Goal: Transaction & Acquisition: Obtain resource

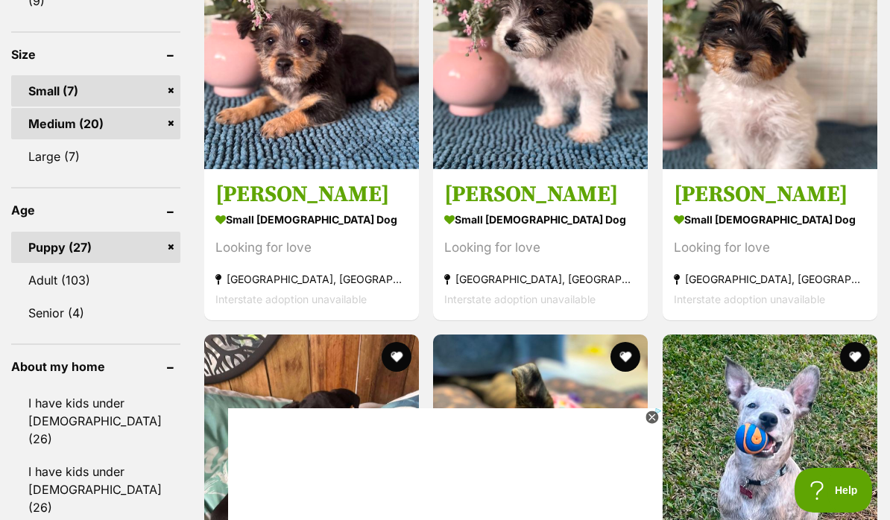
click at [650, 424] on icon at bounding box center [651, 417] width 13 height 13
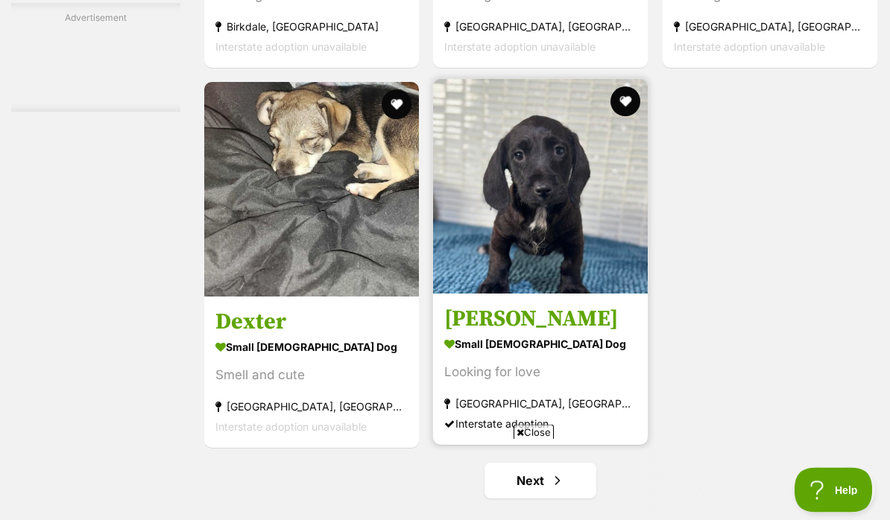
scroll to position [2859, 0]
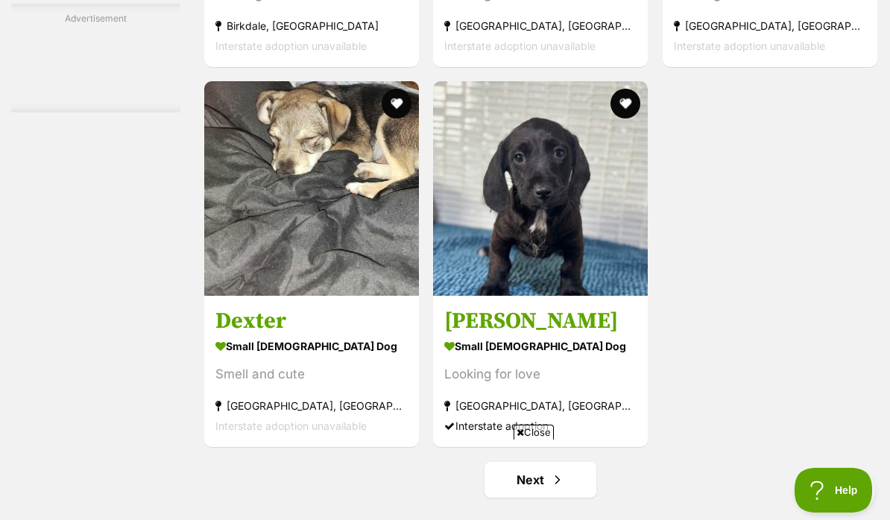
click at [560, 504] on div "Close" at bounding box center [445, 479] width 542 height 82
click at [550, 446] on html at bounding box center [445, 446] width 542 height 0
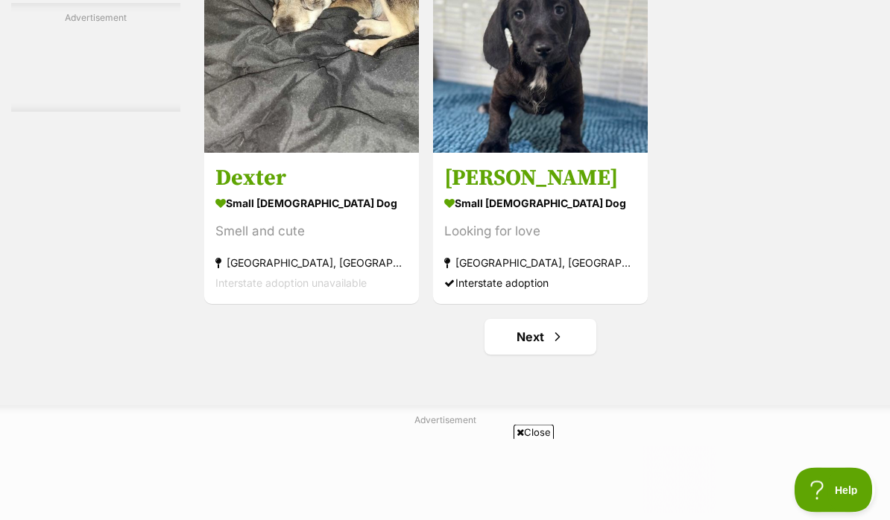
scroll to position [3010, 0]
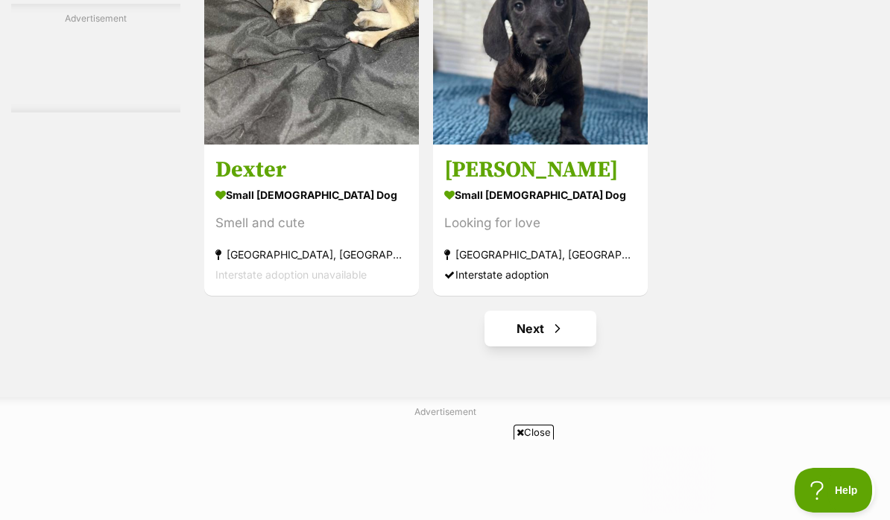
click at [527, 346] on link "Next" at bounding box center [540, 329] width 112 height 36
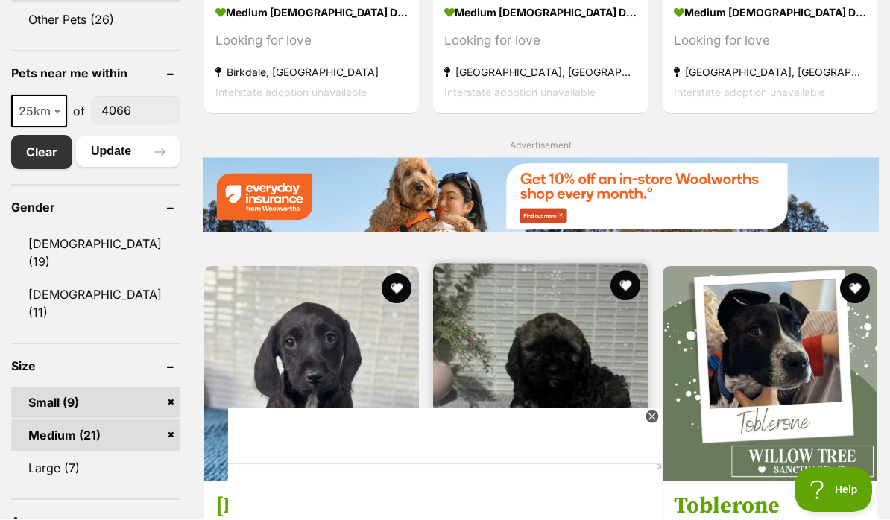
scroll to position [782, 0]
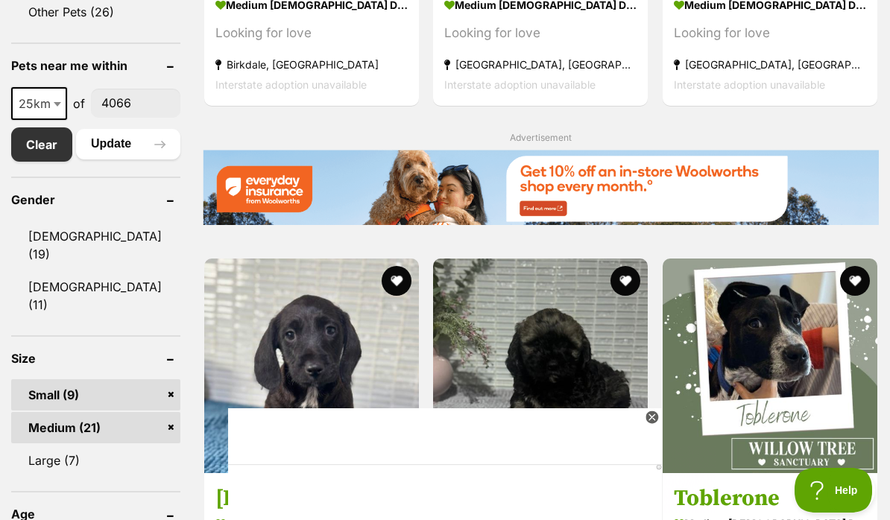
click at [649, 417] on icon at bounding box center [651, 417] width 13 height 13
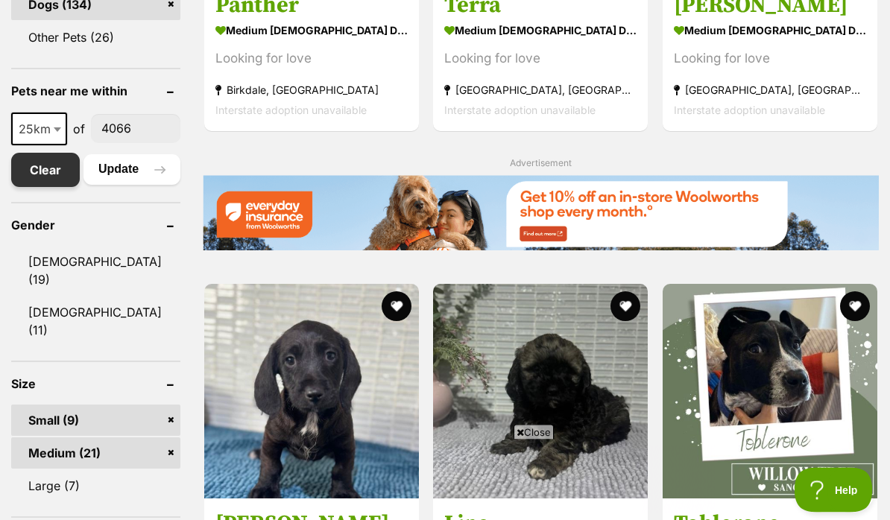
scroll to position [757, 0]
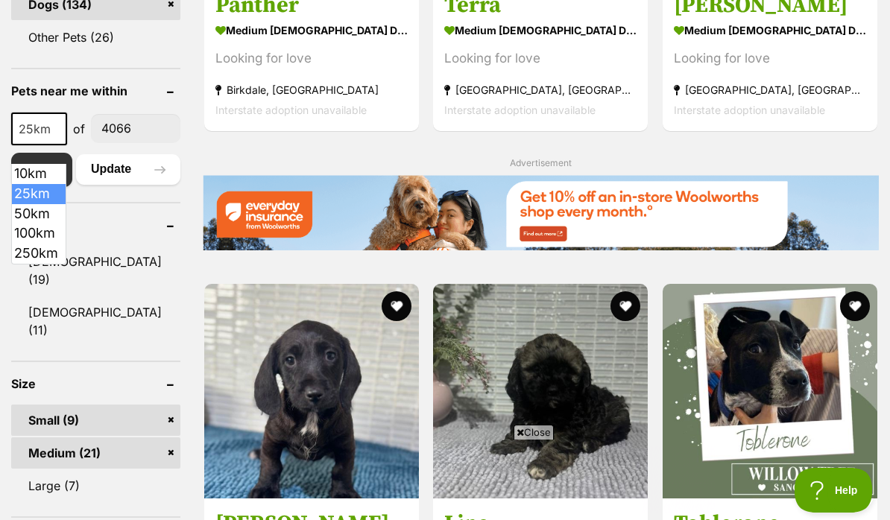
click at [59, 145] on span at bounding box center [58, 129] width 15 height 33
select select "10"
click at [115, 184] on button "Update" at bounding box center [128, 169] width 104 height 30
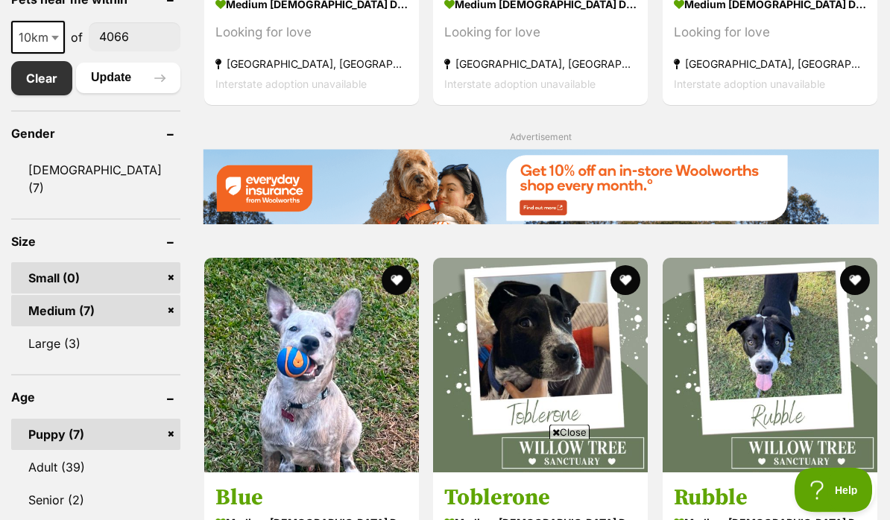
scroll to position [783, 0]
click at [49, 51] on span at bounding box center [56, 37] width 15 height 33
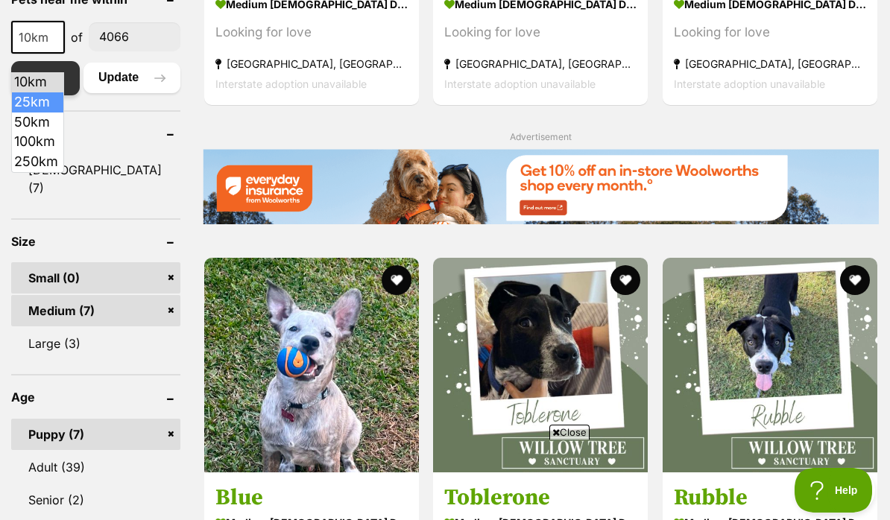
select select "25"
click at [122, 92] on button "Update" at bounding box center [128, 78] width 104 height 30
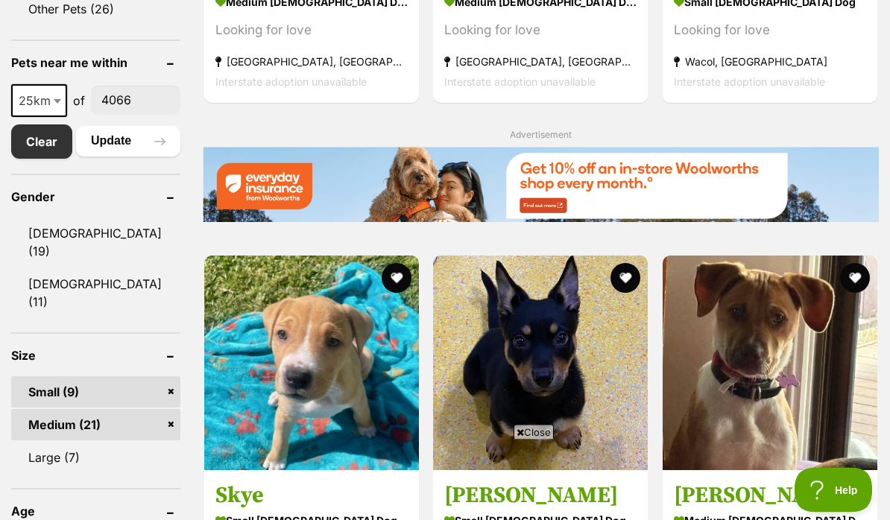
scroll to position [809, 0]
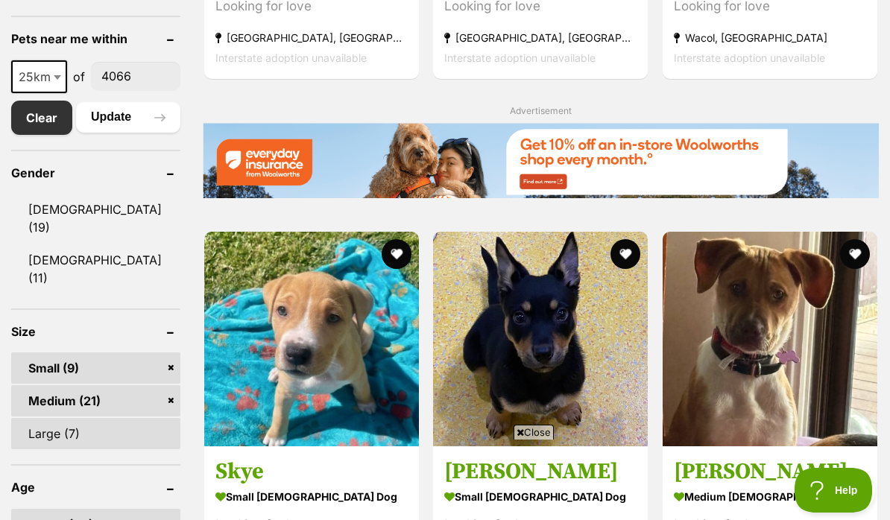
click at [51, 418] on link "Large (7)" at bounding box center [95, 433] width 169 height 31
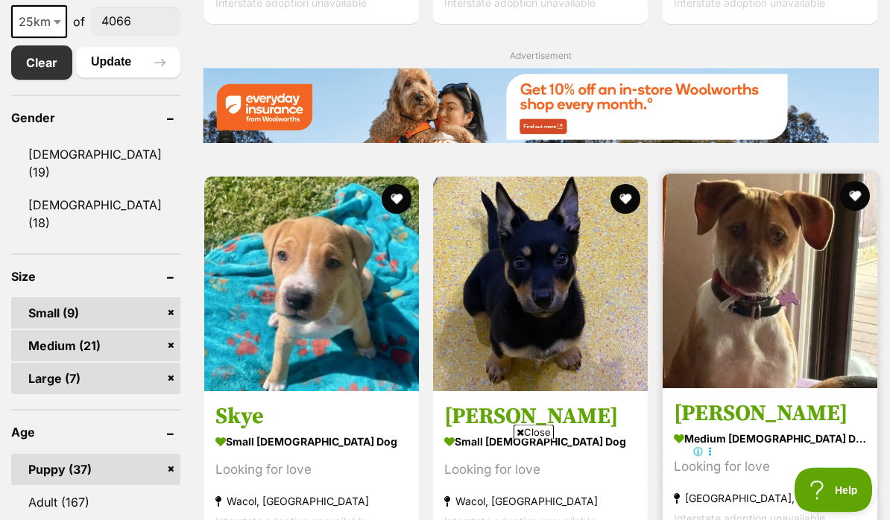
scroll to position [868, 0]
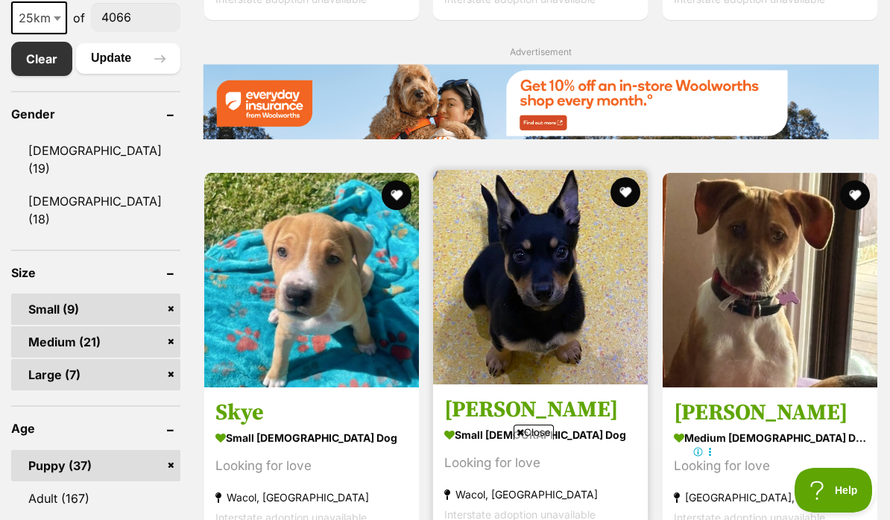
click at [590, 282] on img at bounding box center [540, 277] width 215 height 215
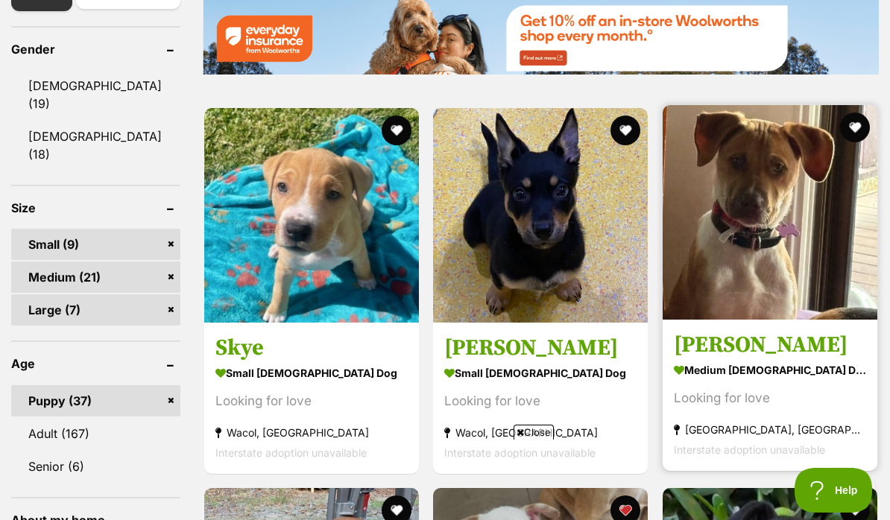
scroll to position [0, 0]
click at [734, 190] on img at bounding box center [769, 212] width 215 height 215
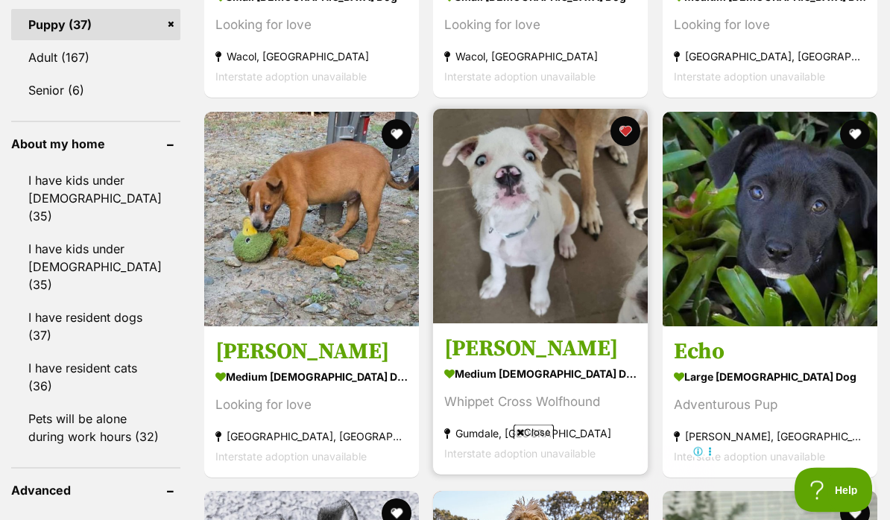
scroll to position [1322, 0]
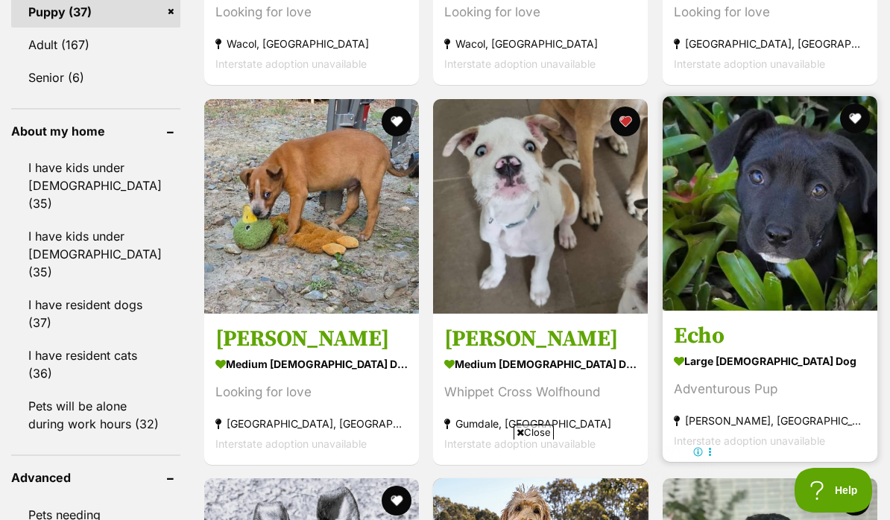
click at [741, 215] on img at bounding box center [769, 203] width 215 height 215
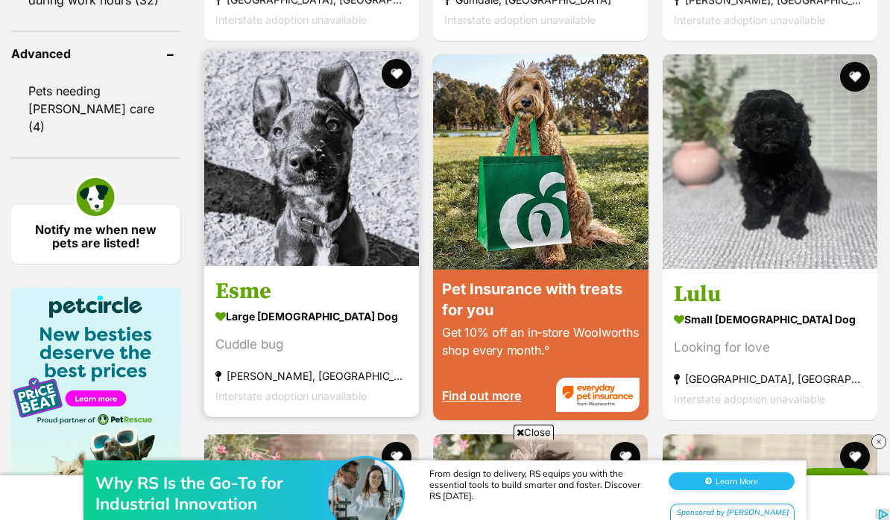
scroll to position [0, 0]
click at [330, 220] on img at bounding box center [311, 158] width 215 height 215
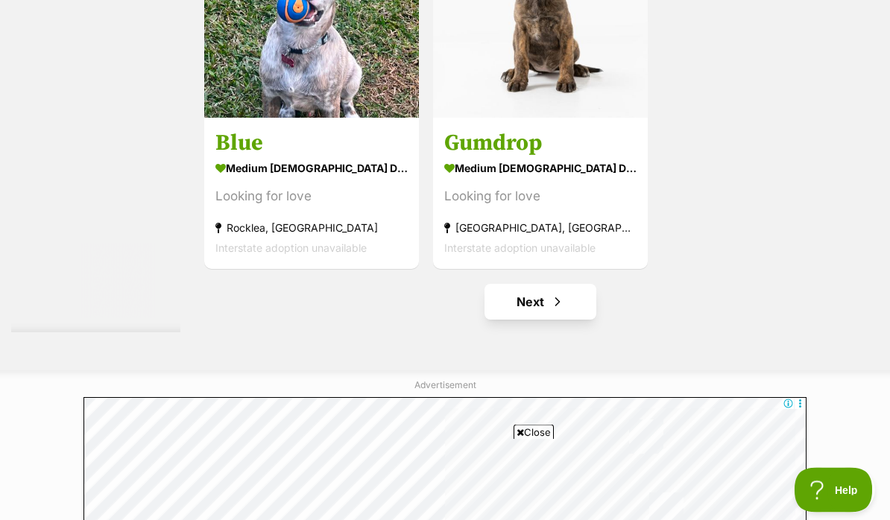
scroll to position [3037, 0]
click at [522, 320] on link "Next" at bounding box center [540, 302] width 112 height 36
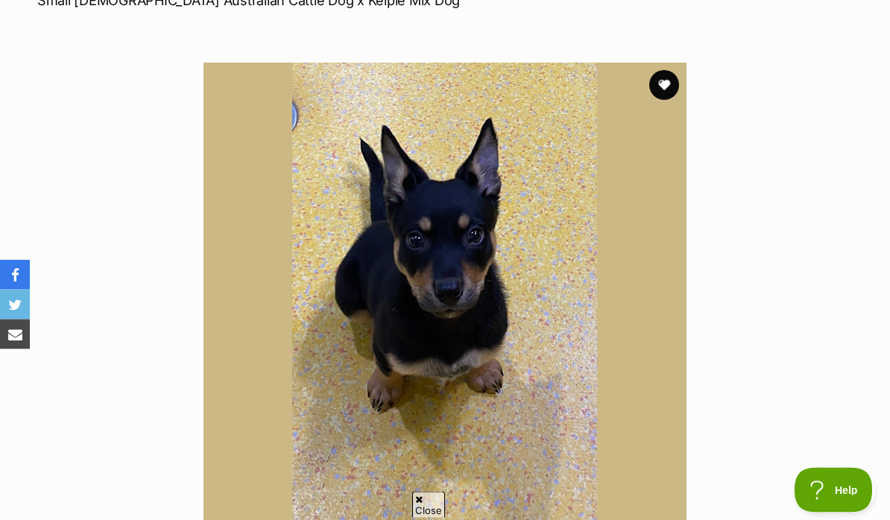
scroll to position [247, 0]
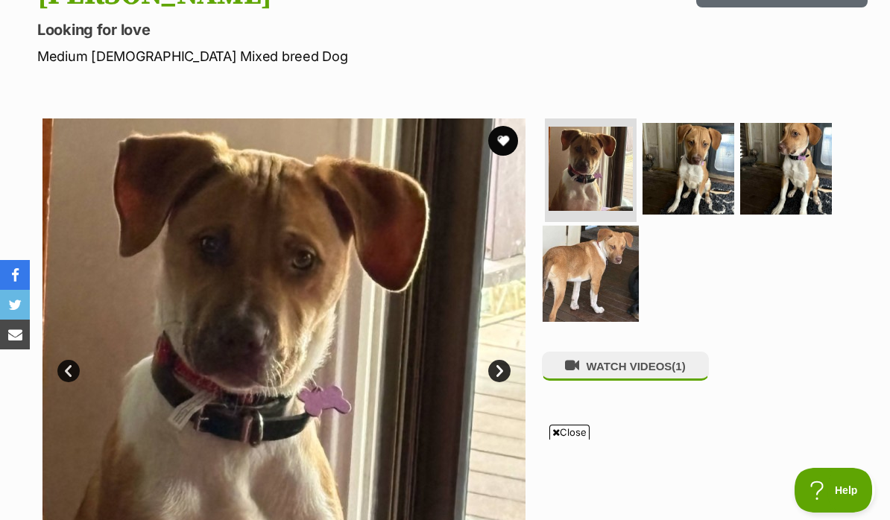
click at [603, 258] on img at bounding box center [590, 274] width 96 height 96
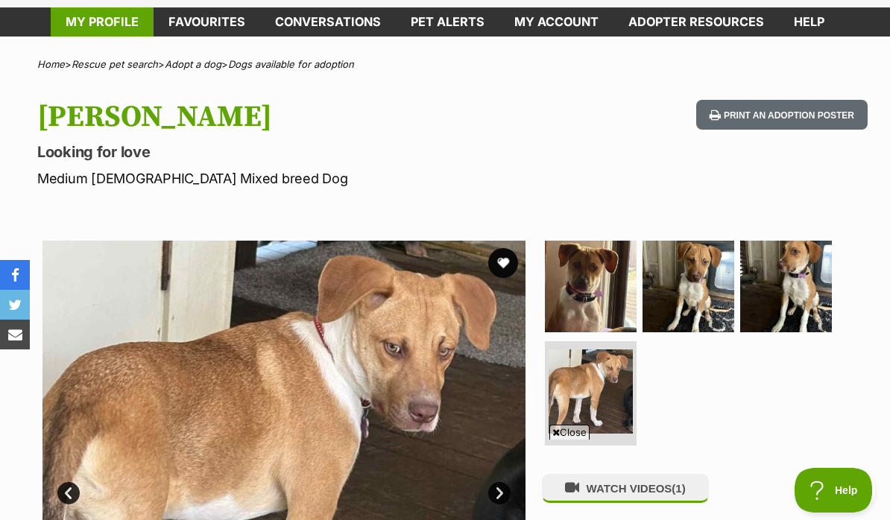
scroll to position [51, 0]
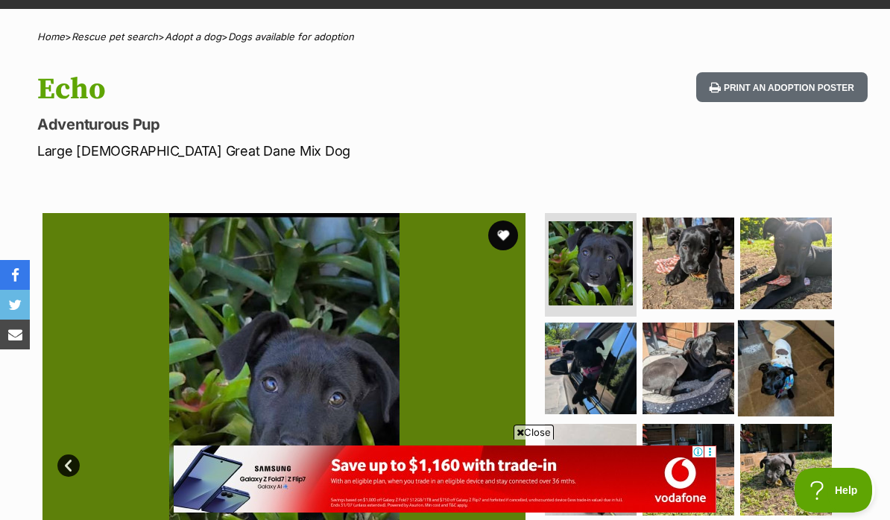
click at [785, 352] on img at bounding box center [786, 368] width 96 height 96
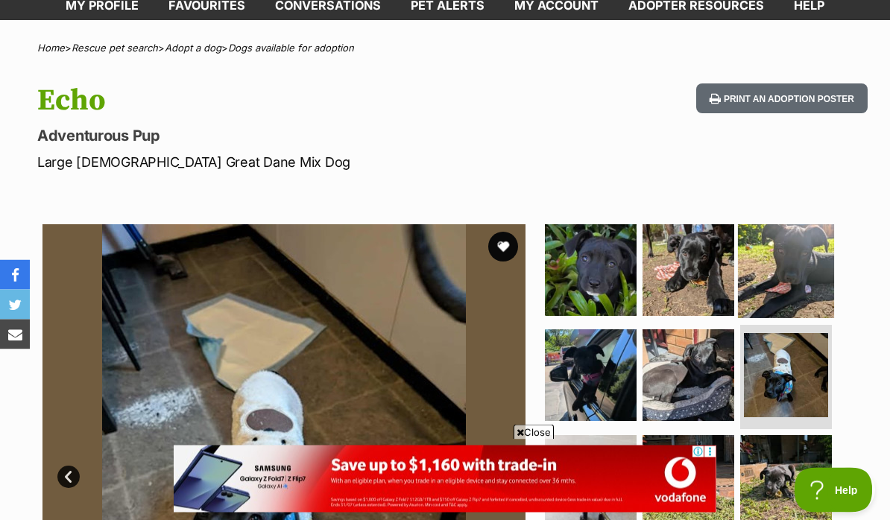
scroll to position [68, 0]
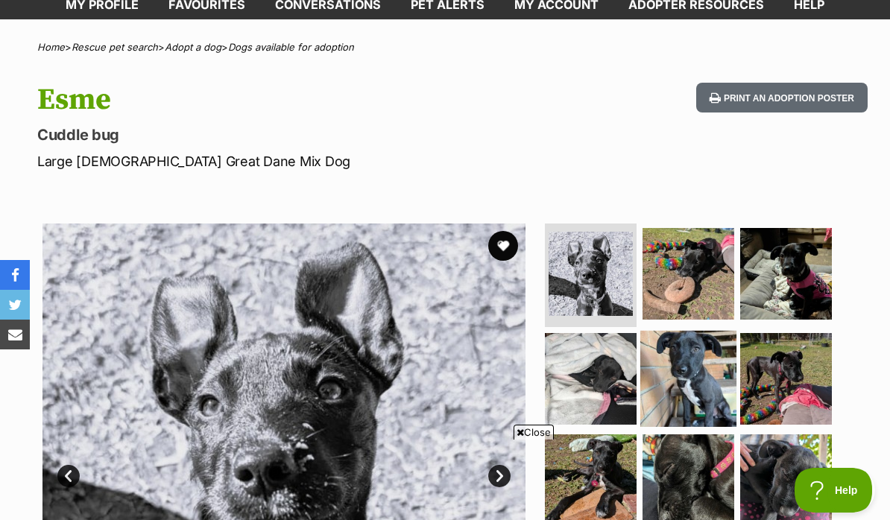
click at [702, 358] on img at bounding box center [688, 379] width 96 height 96
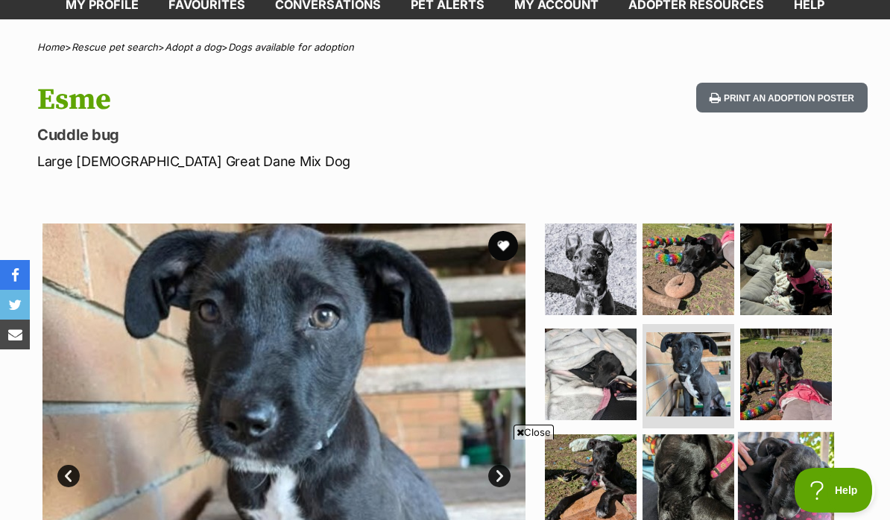
click at [788, 451] on img at bounding box center [786, 480] width 96 height 96
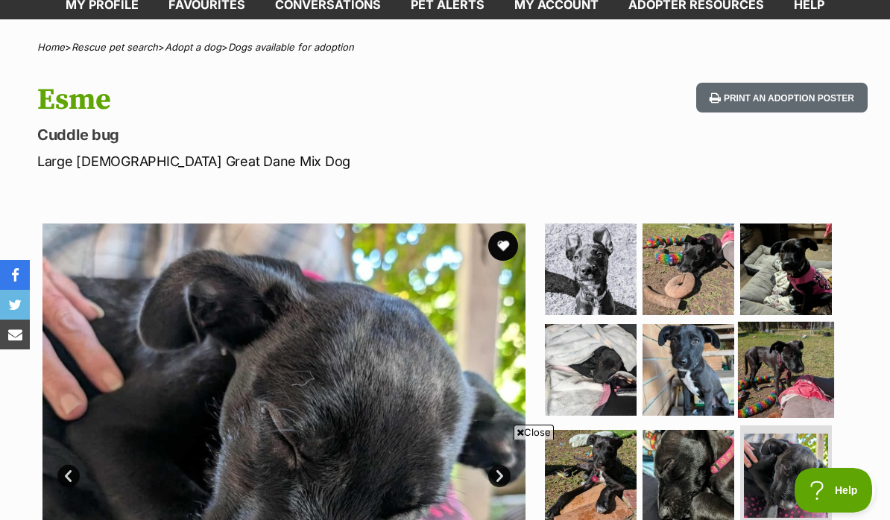
click at [782, 356] on img at bounding box center [786, 370] width 96 height 96
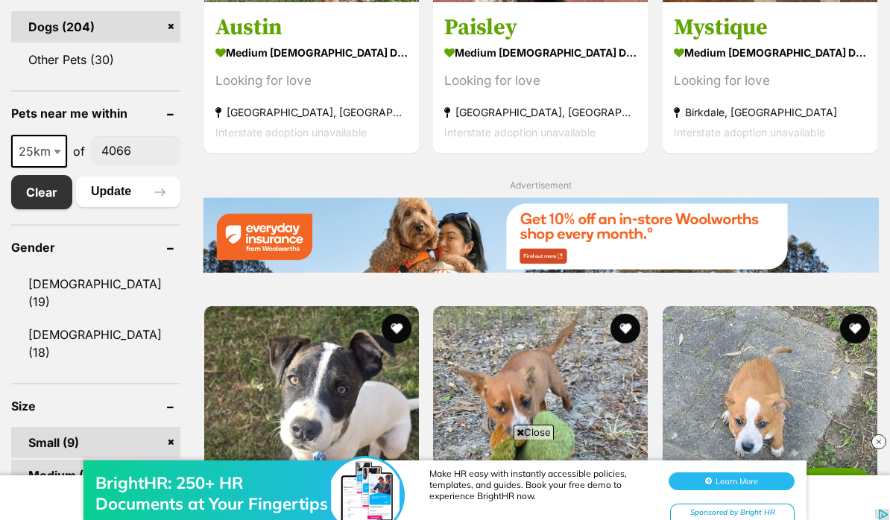
click at [86, 495] on iframe at bounding box center [445, 475] width 890 height 89
click at [159, 434] on div "BrightHR: 250+ HR Documents at Your Fingertips Make HR easy with instantly acce…" at bounding box center [445, 475] width 890 height 89
drag, startPoint x: 161, startPoint y: 491, endPoint x: 161, endPoint y: 60, distance: 430.6
click at [161, 492] on link "Large (7)" at bounding box center [95, 507] width 169 height 31
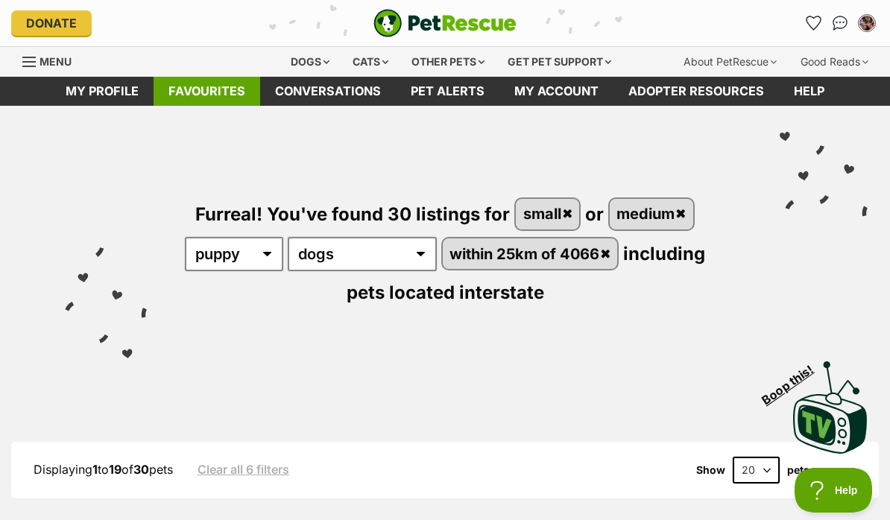
click at [239, 88] on link "Favourites" at bounding box center [206, 91] width 107 height 29
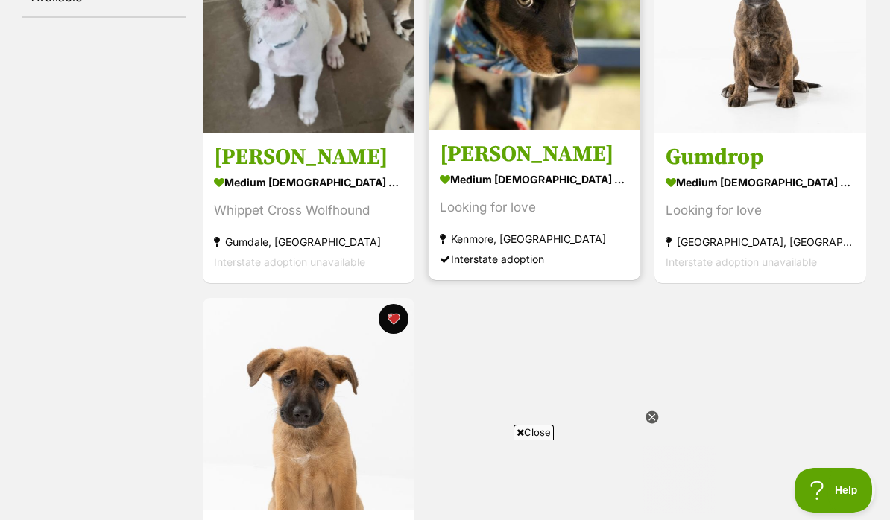
click at [513, 226] on section "medium male Dog Looking for love Kenmore, QLD Interstate adoption" at bounding box center [534, 219] width 189 height 101
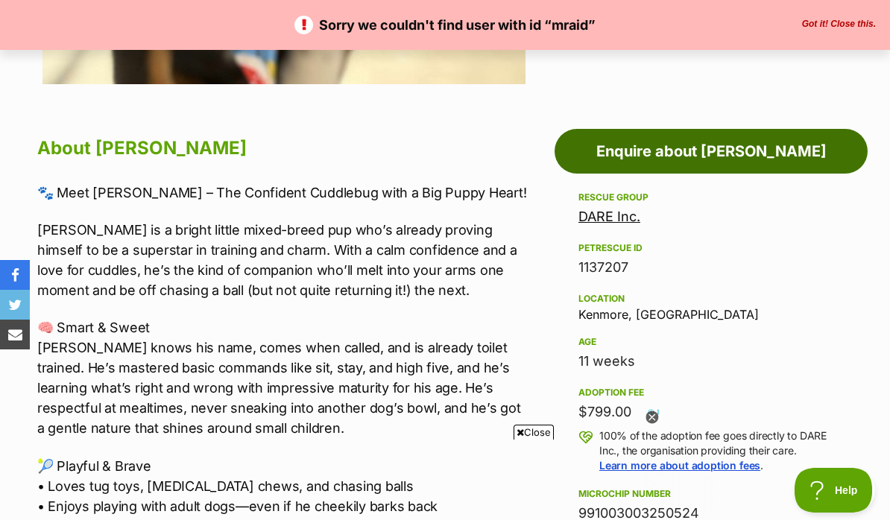
click at [757, 158] on link "Enquire about Kristoff" at bounding box center [710, 151] width 313 height 45
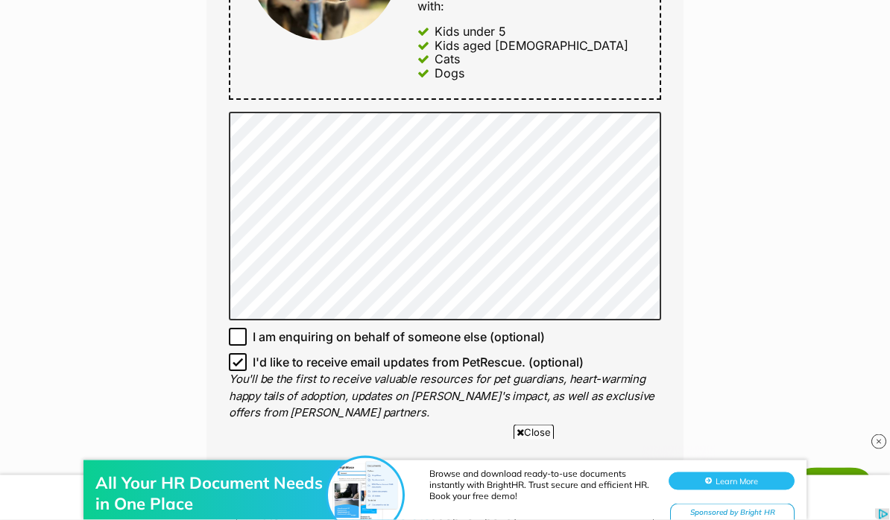
scroll to position [888, 0]
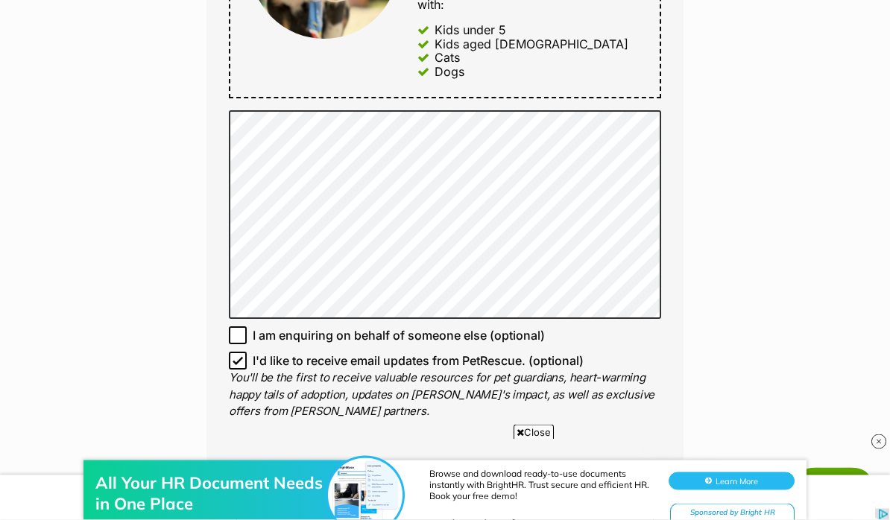
click at [233, 352] on input "I'd like to receive email updates from PetRescue. (optional)" at bounding box center [238, 361] width 18 height 18
checkbox input "false"
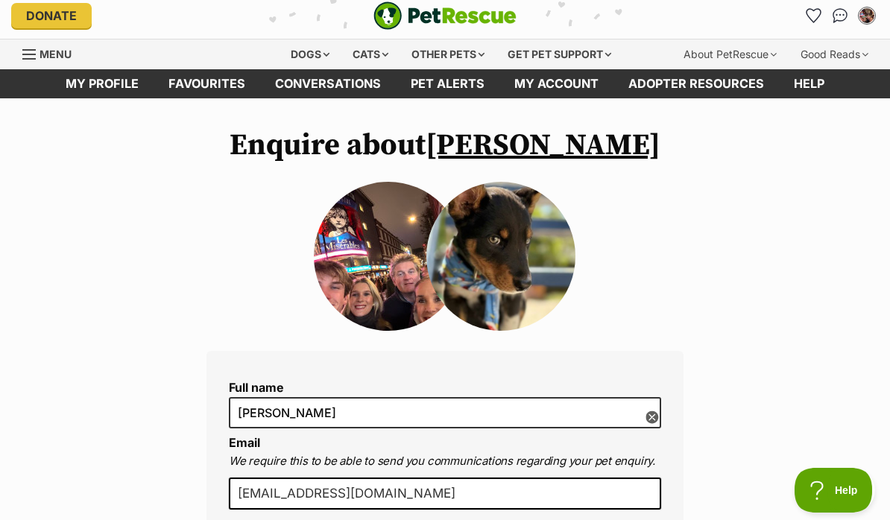
scroll to position [0, 0]
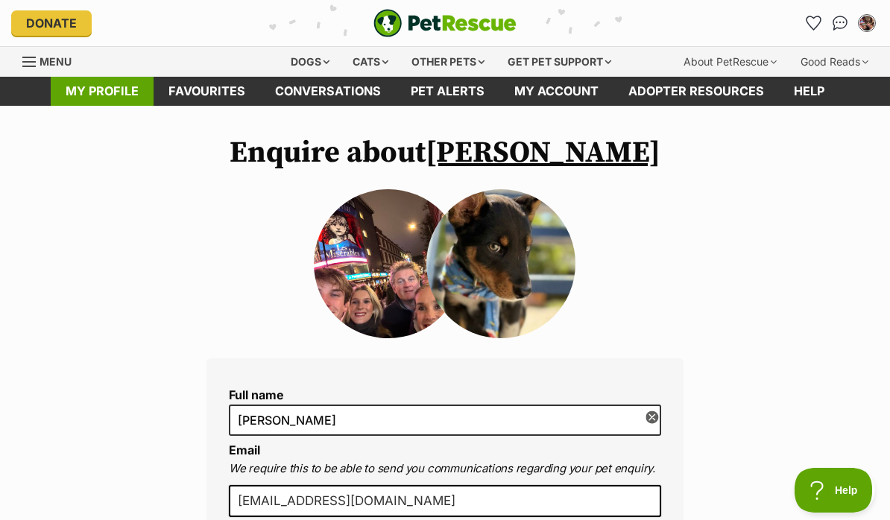
click at [108, 88] on link "My profile" at bounding box center [102, 91] width 103 height 29
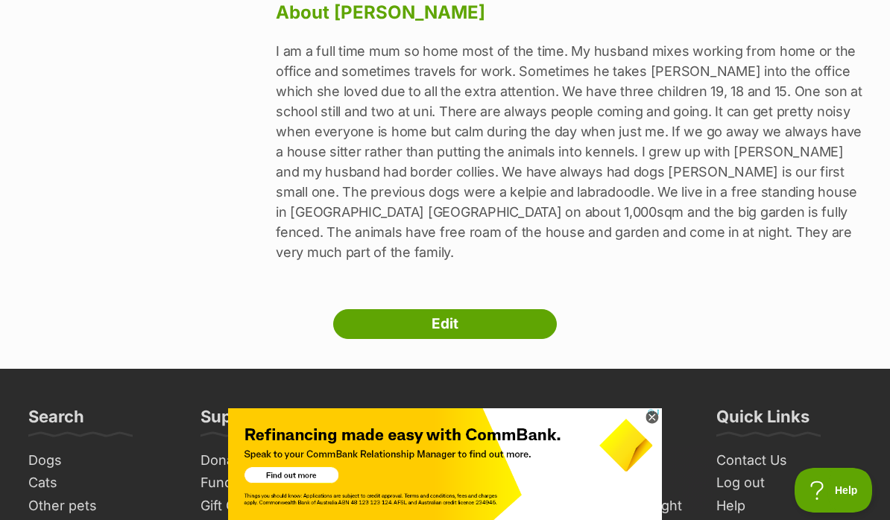
scroll to position [894, 0]
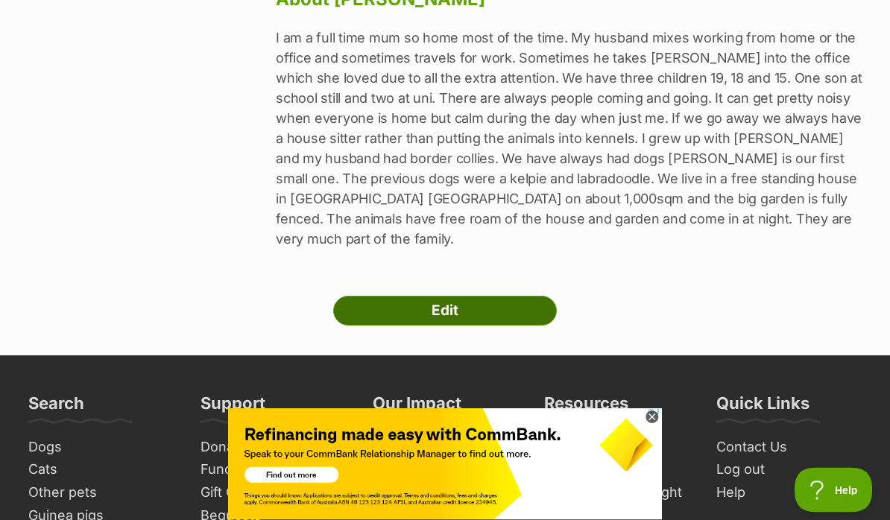
click at [449, 297] on link "Edit" at bounding box center [445, 312] width 224 height 30
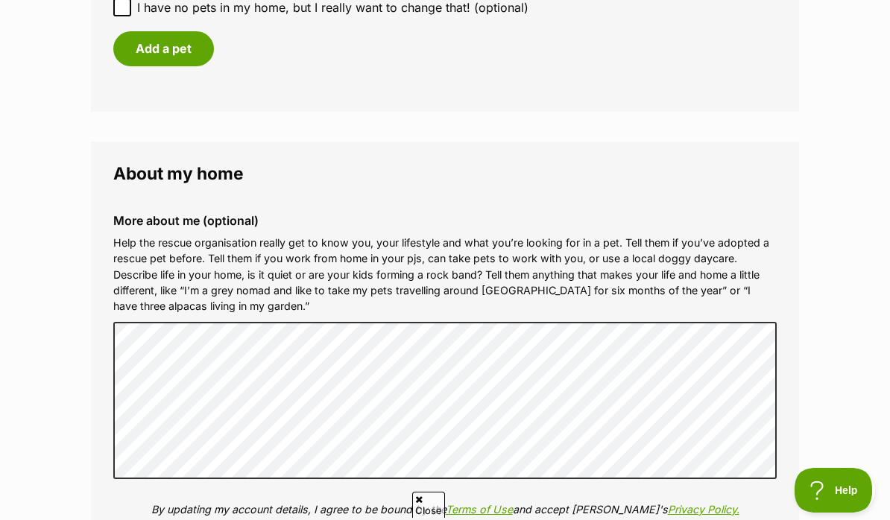
drag, startPoint x: 113, startPoint y: 338, endPoint x: -1, endPoint y: -2179, distance: 2520.0
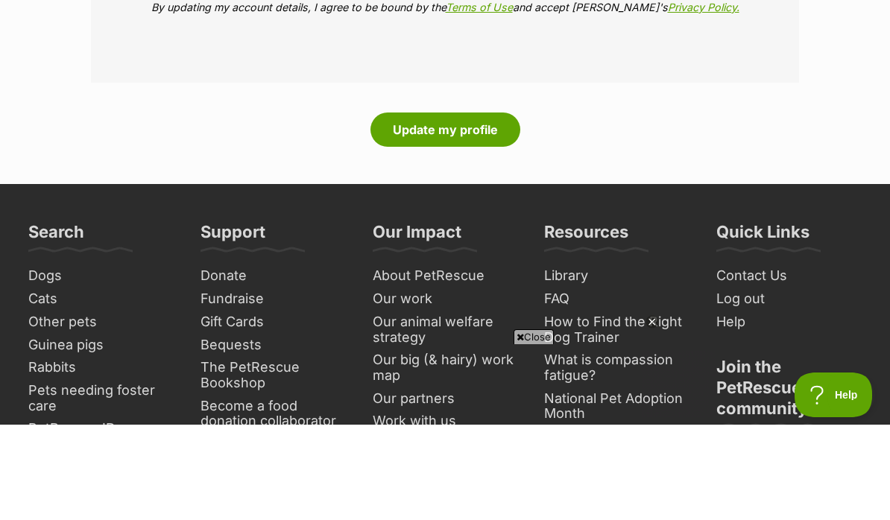
scroll to position [2737, 0]
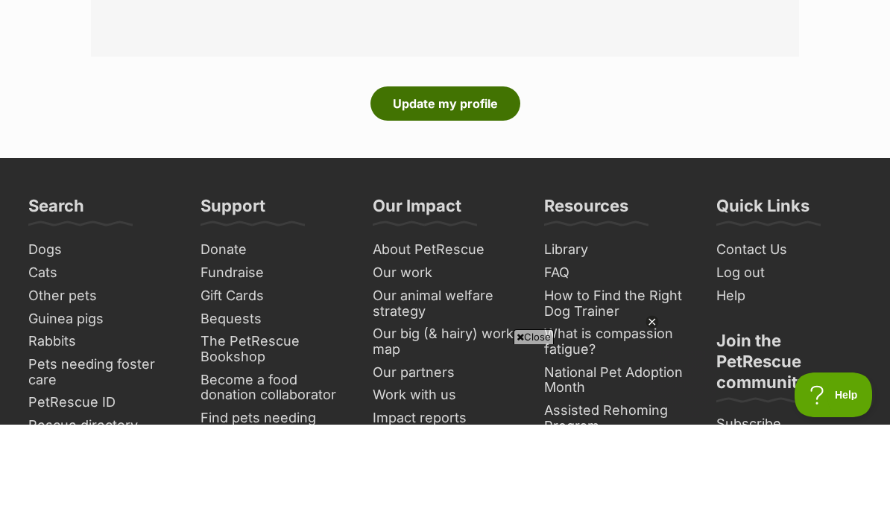
click at [454, 182] on button "Update my profile" at bounding box center [445, 199] width 150 height 34
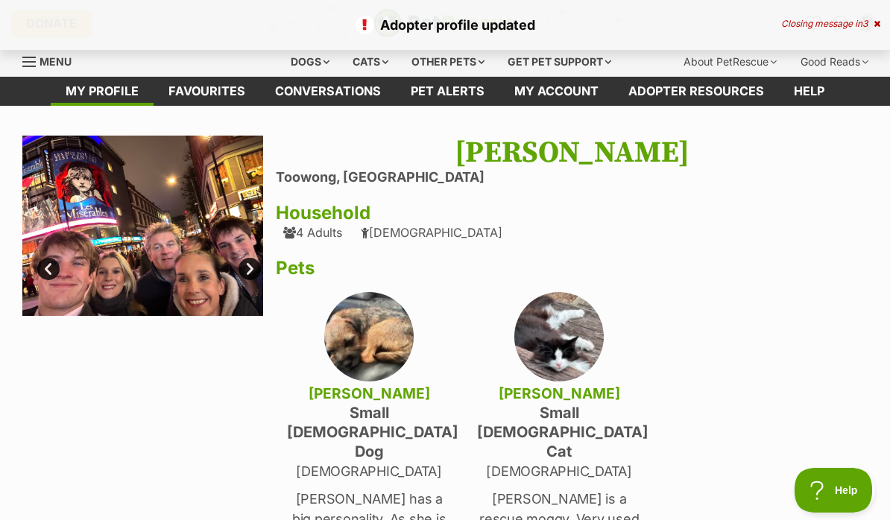
click at [378, 405] on h4 "small [DEMOGRAPHIC_DATA] Dog" at bounding box center [369, 432] width 164 height 58
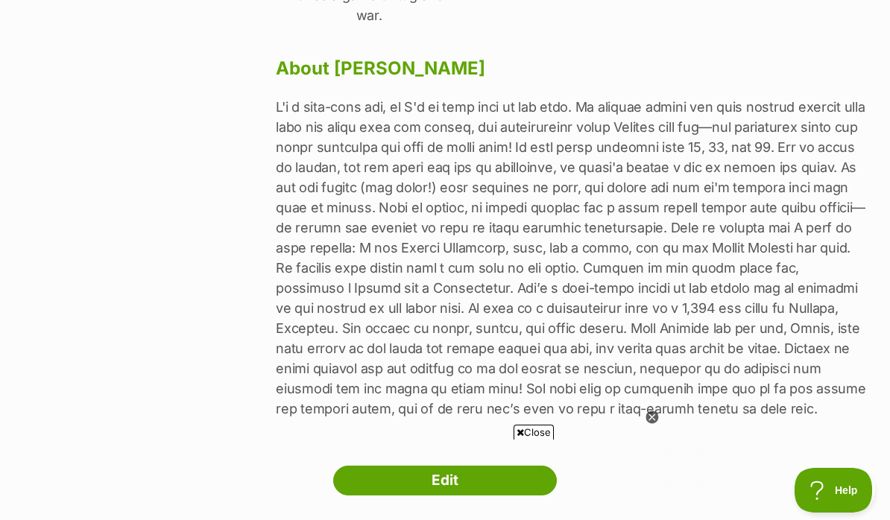
scroll to position [887, 0]
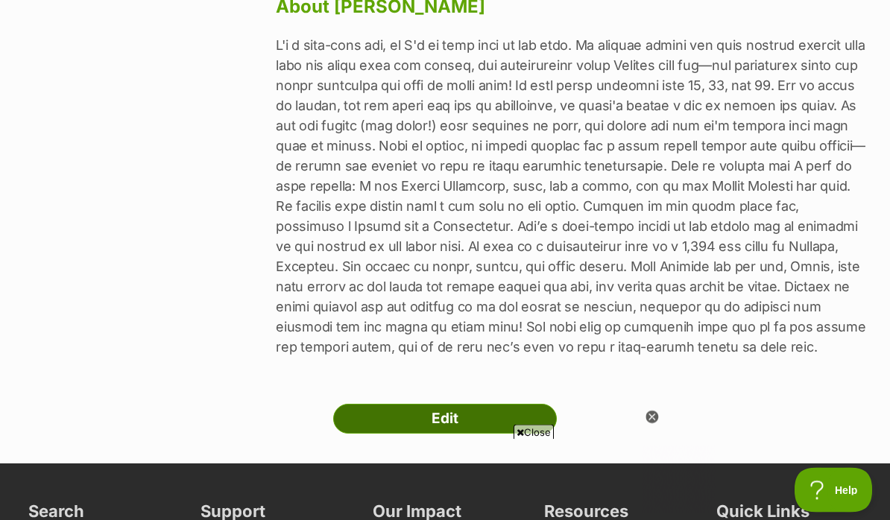
click at [426, 405] on link "Edit" at bounding box center [445, 420] width 224 height 30
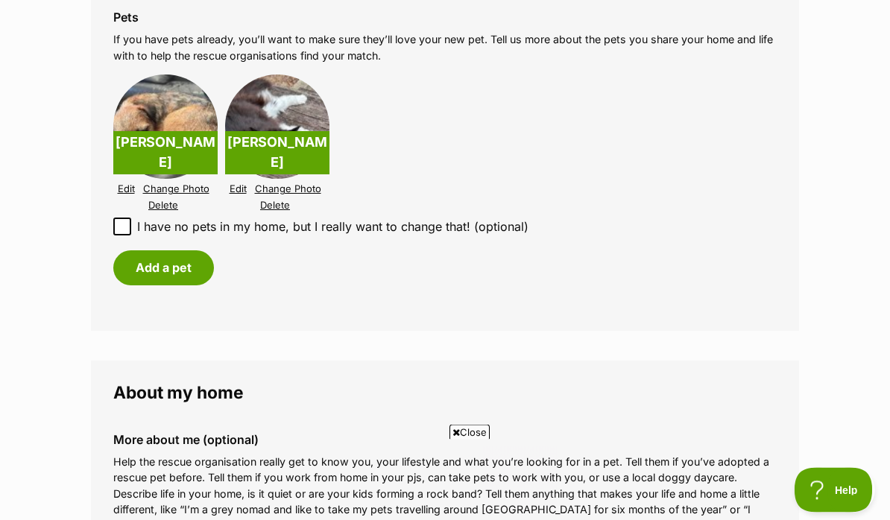
scroll to position [1835, 0]
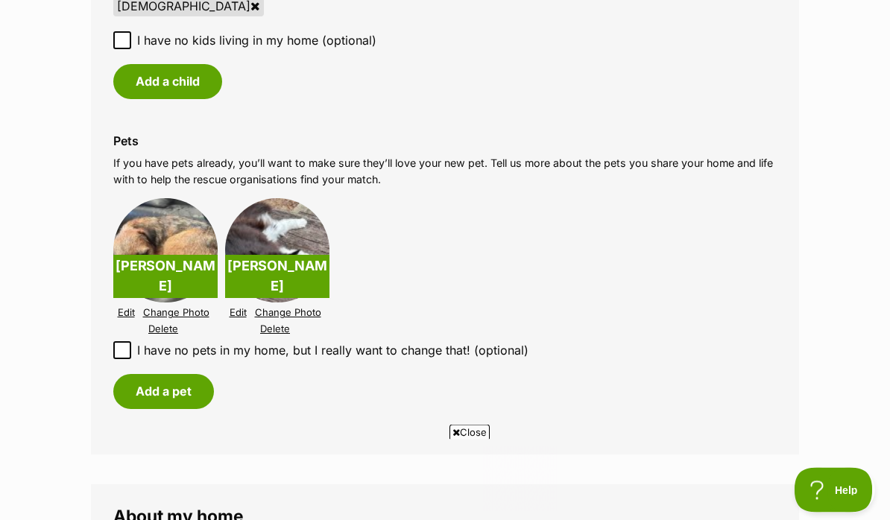
click at [158, 266] on p "[PERSON_NAME]" at bounding box center [165, 277] width 104 height 43
click at [180, 247] on img at bounding box center [165, 251] width 104 height 104
click at [175, 203] on img at bounding box center [165, 251] width 104 height 104
click at [263, 256] on p "[PERSON_NAME]" at bounding box center [277, 277] width 104 height 43
click at [188, 226] on img at bounding box center [165, 251] width 104 height 104
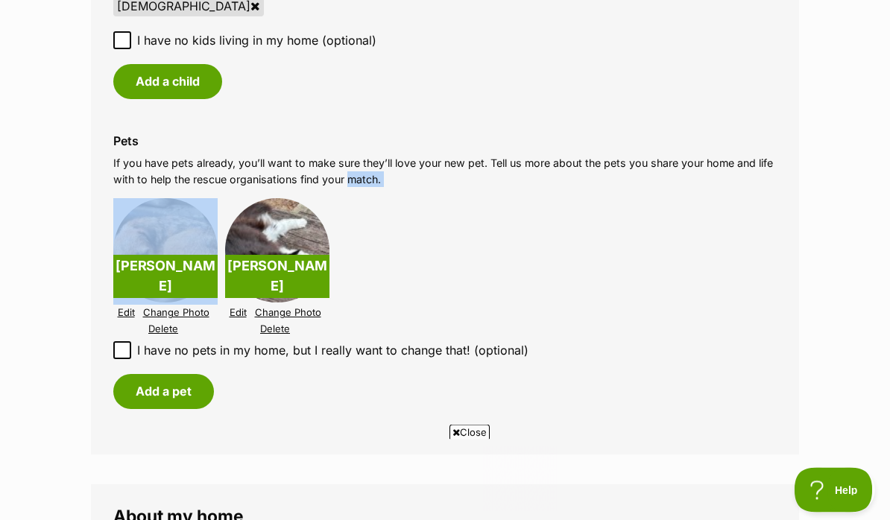
click at [188, 226] on img at bounding box center [165, 251] width 104 height 104
click at [173, 223] on img at bounding box center [165, 251] width 104 height 104
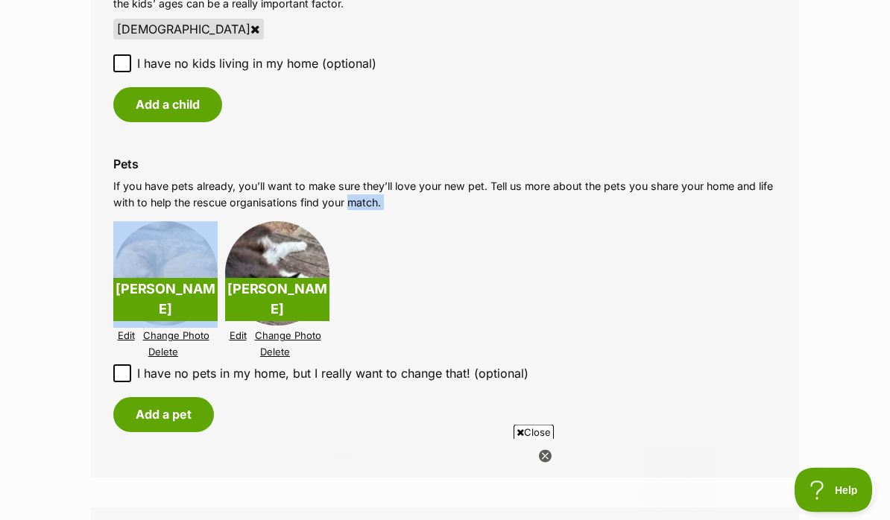
scroll to position [1825, 0]
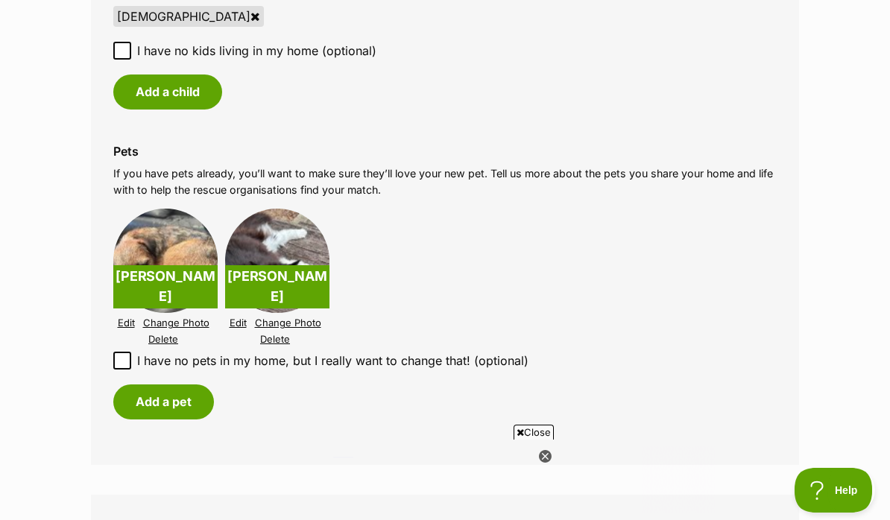
click at [134, 145] on label "Pets" at bounding box center [444, 151] width 663 height 13
click at [172, 253] on img at bounding box center [165, 261] width 104 height 104
click at [123, 317] on link "Edit" at bounding box center [126, 322] width 17 height 11
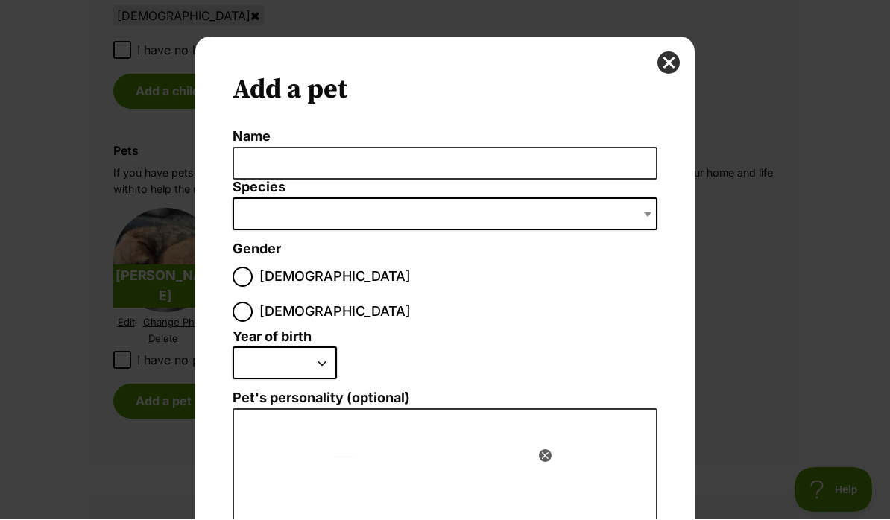
scroll to position [0, 0]
click at [674, 63] on button "close" at bounding box center [668, 63] width 22 height 22
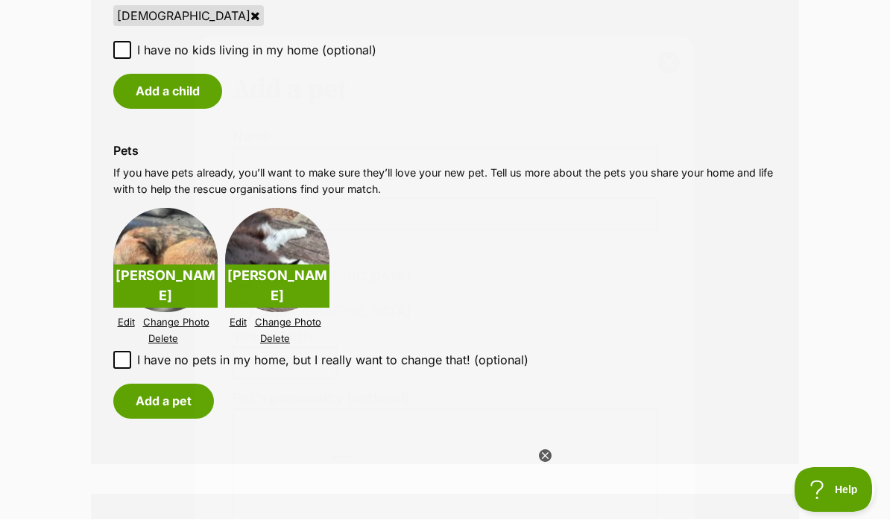
scroll to position [1825, 0]
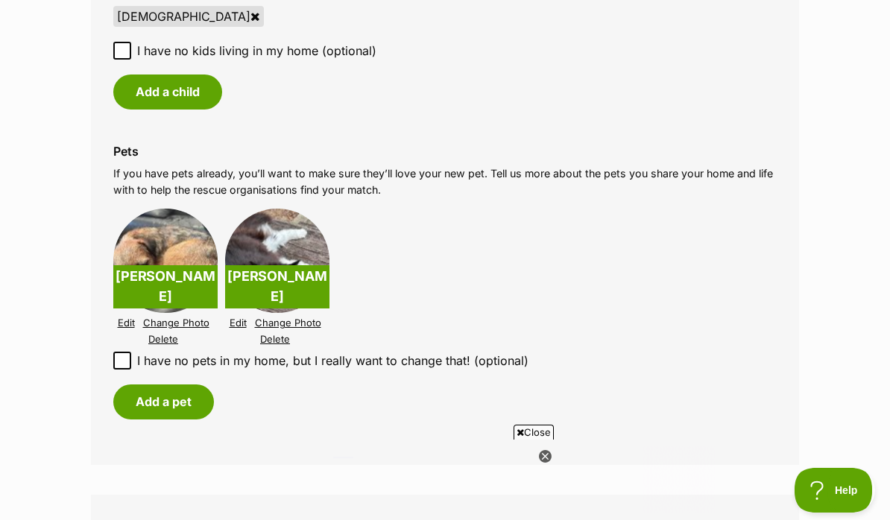
click at [124, 317] on link "Edit" at bounding box center [126, 322] width 17 height 11
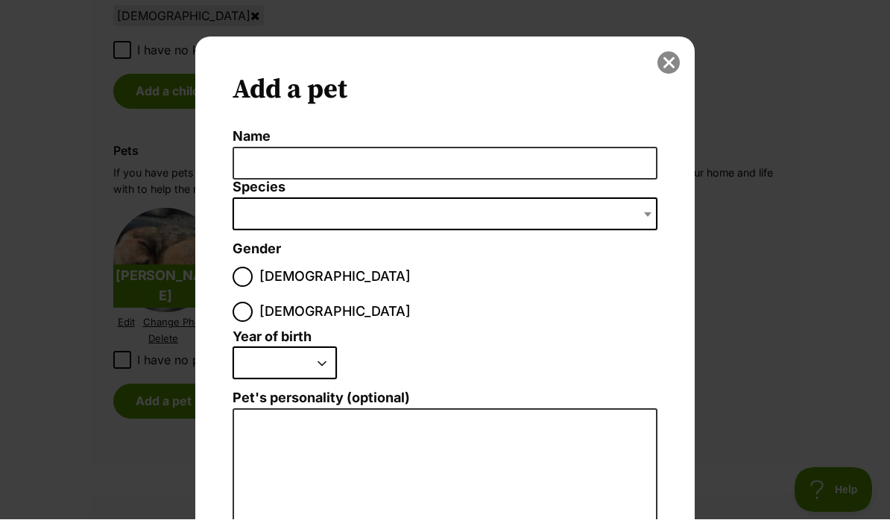
scroll to position [0, 0]
click at [667, 66] on button "close" at bounding box center [668, 63] width 22 height 22
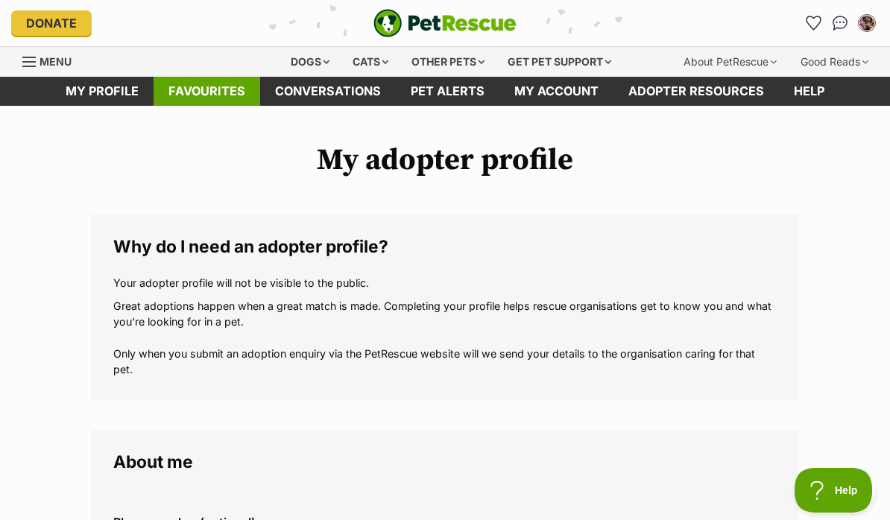
click at [229, 87] on link "Favourites" at bounding box center [206, 91] width 107 height 29
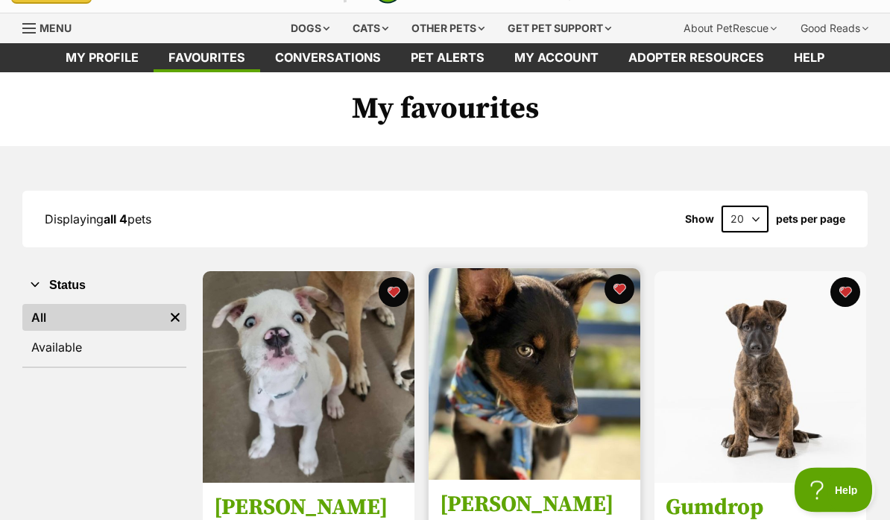
scroll to position [34, 0]
click at [576, 435] on img at bounding box center [534, 374] width 212 height 212
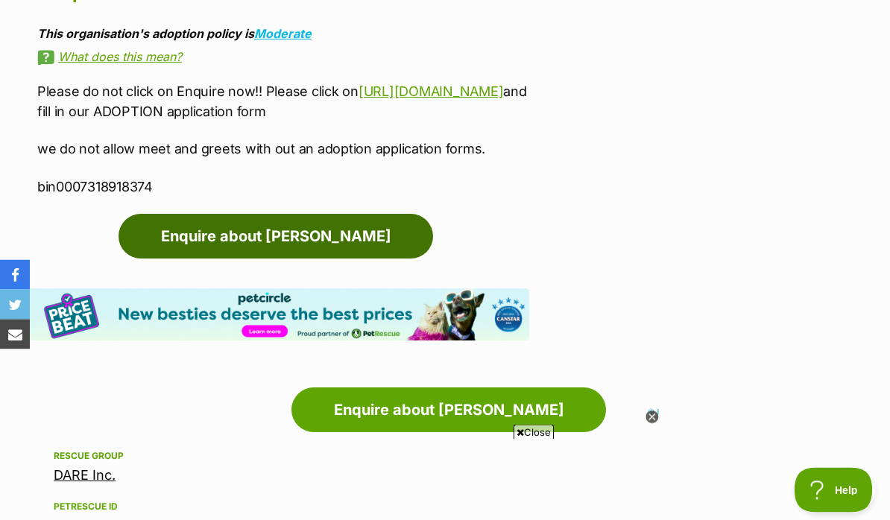
scroll to position [1675, 0]
click at [305, 233] on link "Enquire about [PERSON_NAME]" at bounding box center [275, 236] width 314 height 45
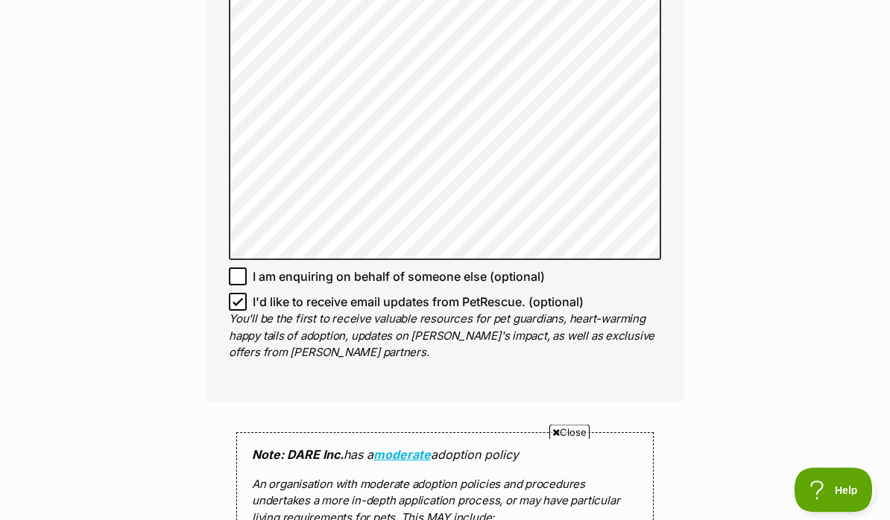
scroll to position [1068, 0]
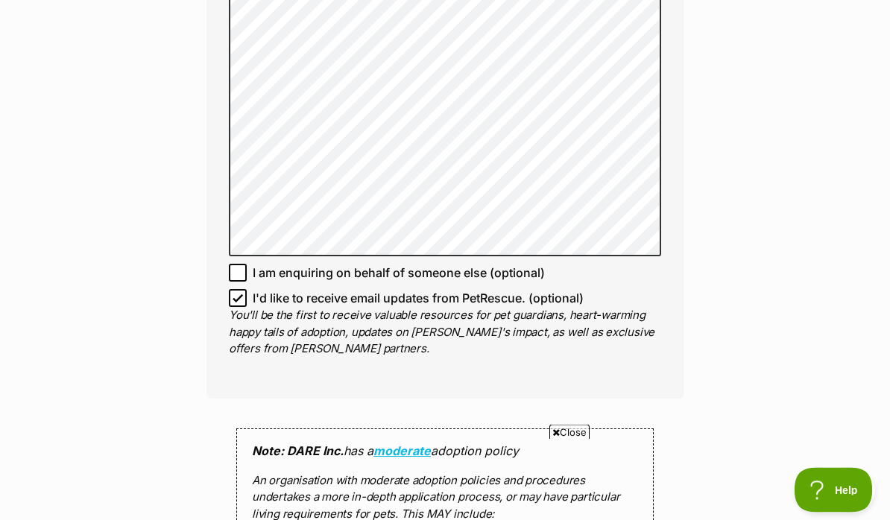
click at [243, 290] on input "I'd like to receive email updates from PetRescue. (optional)" at bounding box center [238, 299] width 18 height 18
checkbox input "false"
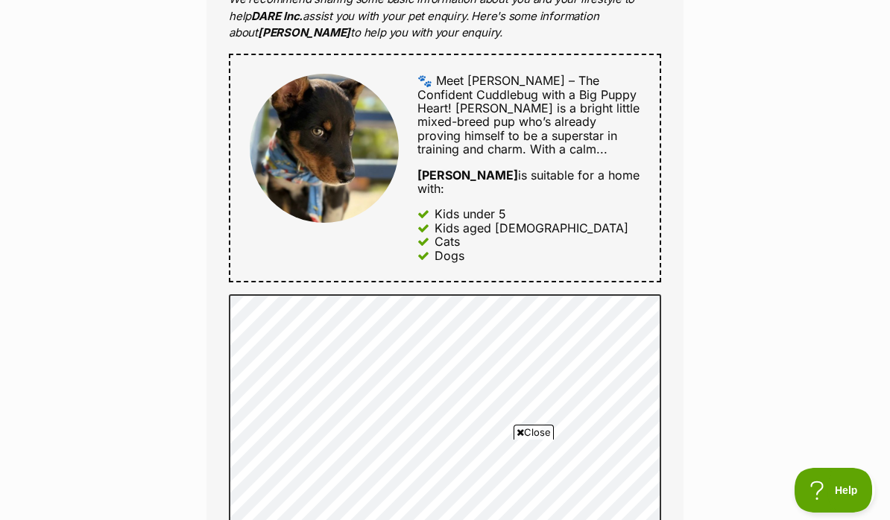
scroll to position [691, 0]
